Goal: Information Seeking & Learning: Stay updated

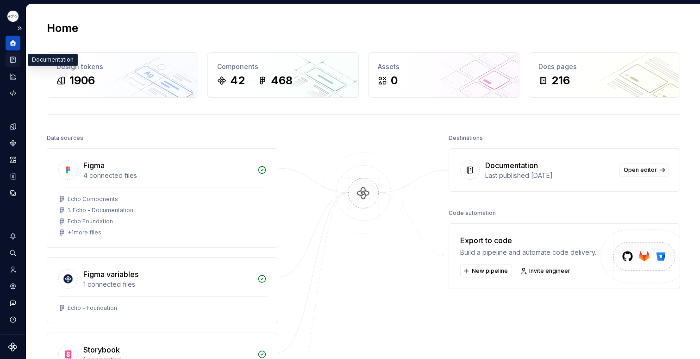
click at [16, 61] on icon "Documentation" at bounding box center [13, 60] width 8 height 8
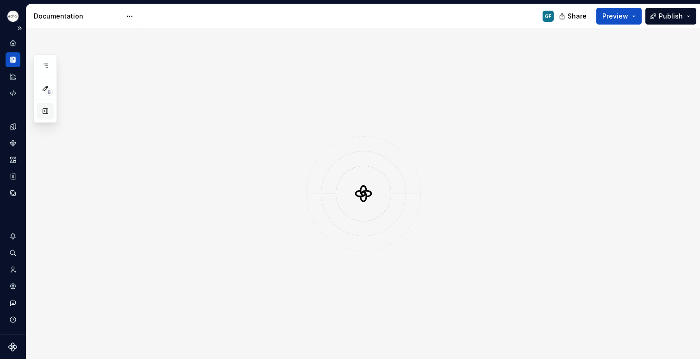
click at [43, 111] on button "button" at bounding box center [45, 111] width 17 height 17
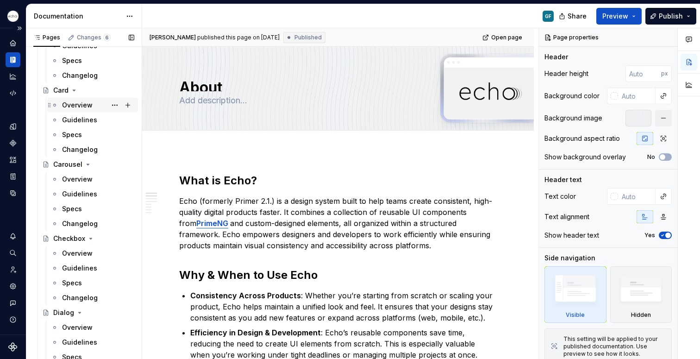
scroll to position [1125, 0]
click at [76, 75] on div "Changelog" at bounding box center [80, 75] width 36 height 9
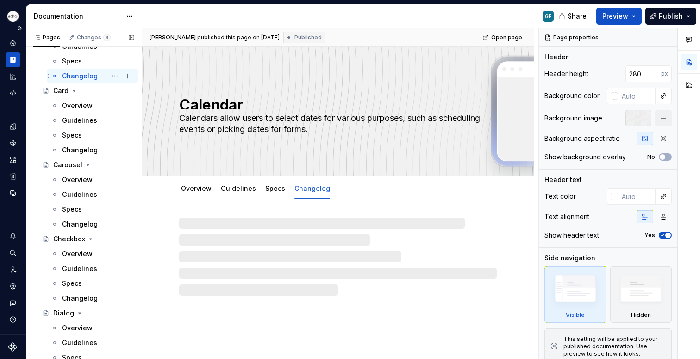
click at [76, 75] on div "Changelog" at bounding box center [80, 75] width 36 height 9
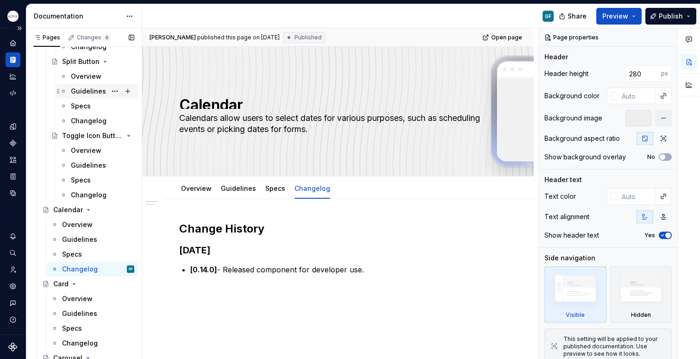
scroll to position [890, 0]
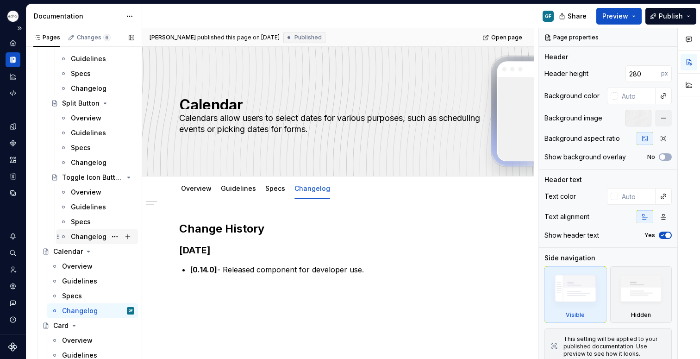
click at [86, 235] on div "Changelog" at bounding box center [89, 236] width 36 height 9
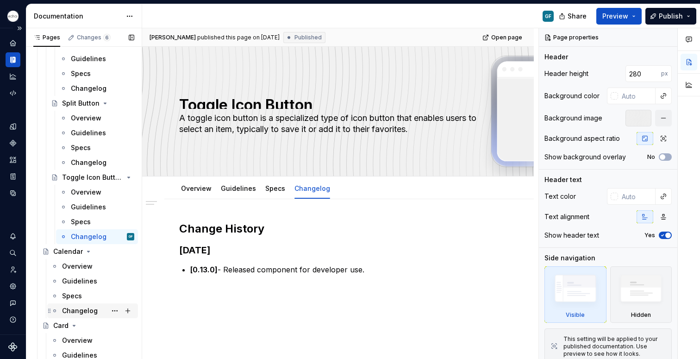
type textarea "*"
